Goal: Information Seeking & Learning: Learn about a topic

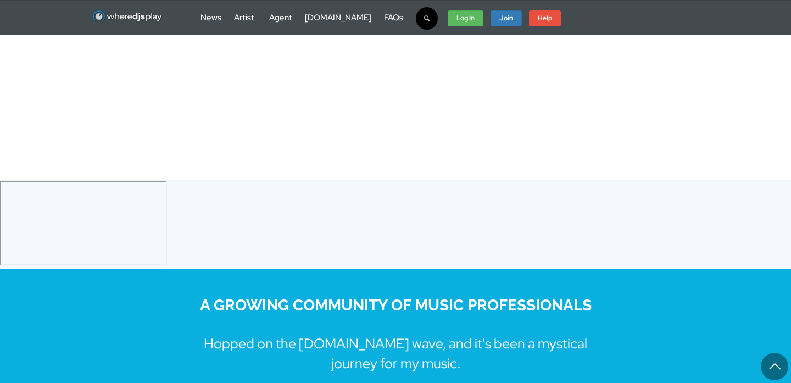
scroll to position [1829, 0]
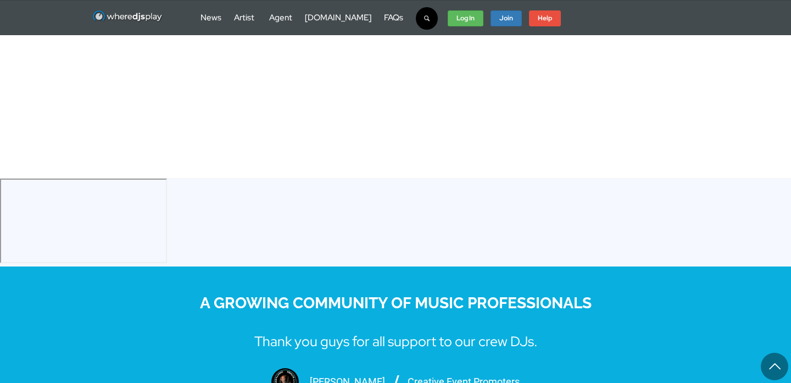
click at [447, 375] on div "Creative Event Promoters" at bounding box center [463, 382] width 112 height 14
click at [299, 368] on img at bounding box center [284, 381] width 27 height 27
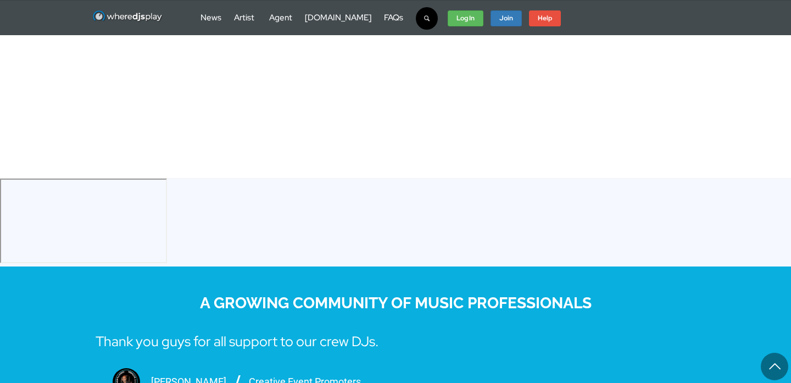
drag, startPoint x: 369, startPoint y: 290, endPoint x: 160, endPoint y: 276, distance: 209.1
click at [165, 321] on div "Thank you guys for all support to our crew DJs. [PERSON_NAME] / Creative Event …" at bounding box center [237, 364] width 412 height 86
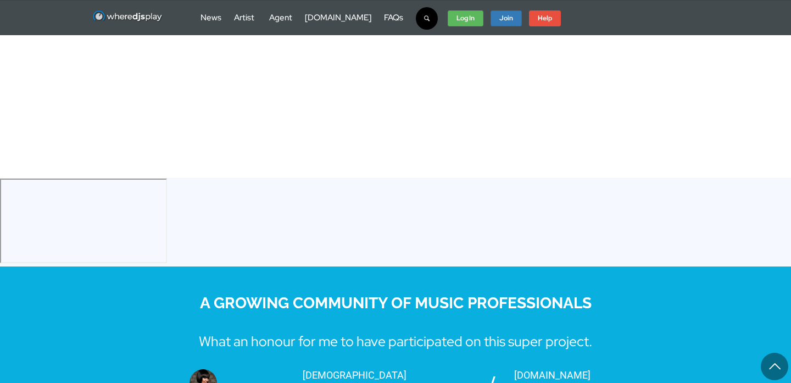
click at [345, 368] on div "[DEMOGRAPHIC_DATA] [PERSON_NAME]'[PERSON_NAME]" at bounding box center [354, 382] width 253 height 29
click at [504, 368] on div "[DOMAIN_NAME][URL]" at bounding box center [553, 382] width 98 height 29
drag, startPoint x: 363, startPoint y: 272, endPoint x: 991, endPoint y: 407, distance: 642.6
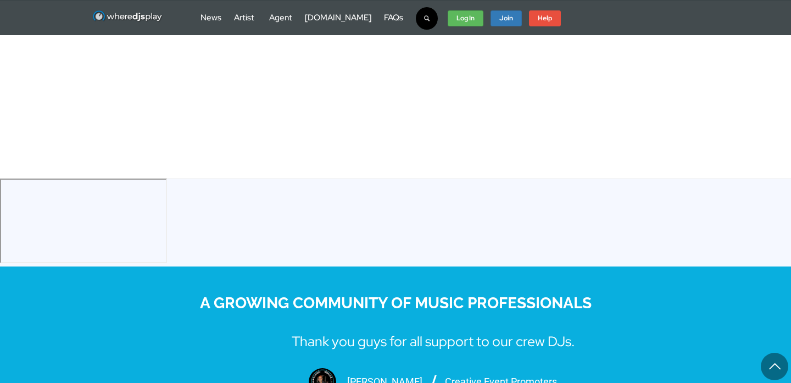
drag, startPoint x: 385, startPoint y: 286, endPoint x: 518, endPoint y: 282, distance: 133.5
click at [518, 368] on div "[PERSON_NAME] / Creative Event Promoters" at bounding box center [433, 381] width 412 height 27
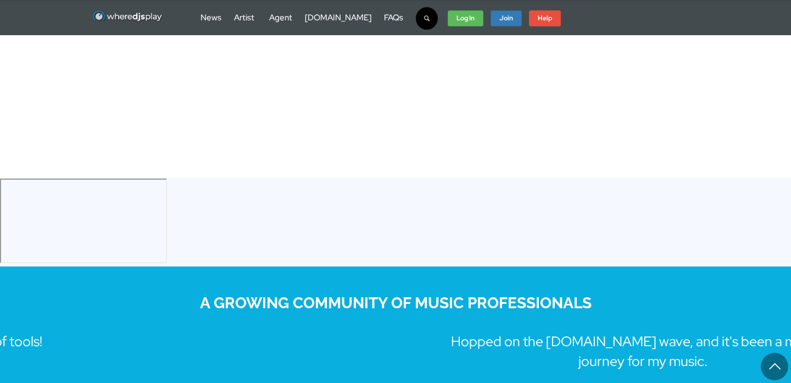
drag, startPoint x: 365, startPoint y: 276, endPoint x: 663, endPoint y: 312, distance: 299.8
click at [663, 321] on div "Hopped on the [DOMAIN_NAME] wave, and it's been a mystical journey for my music…" at bounding box center [643, 374] width 412 height 106
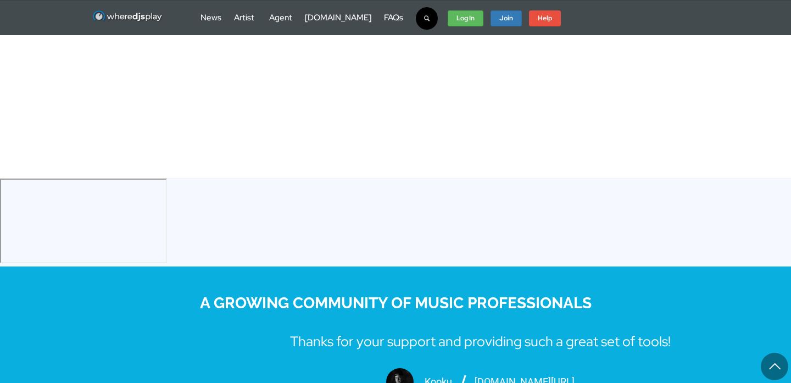
drag, startPoint x: 378, startPoint y: 271, endPoint x: 635, endPoint y: 275, distance: 257.6
click at [635, 321] on div "Thanks for your support and providing such a great set of tools! [GEOGRAPHIC_DA…" at bounding box center [480, 364] width 412 height 86
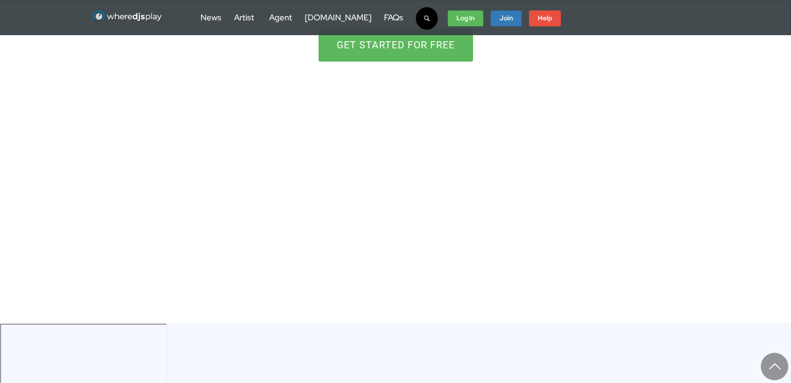
scroll to position [1685, 0]
